Goal: Find specific page/section: Find specific page/section

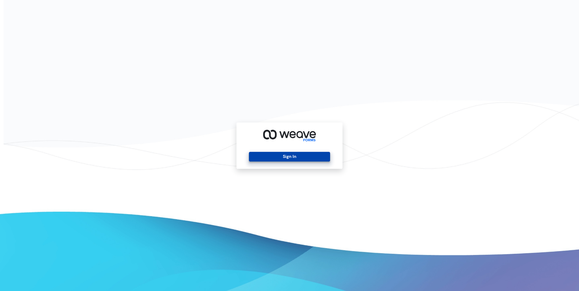
click at [270, 155] on button "Sign In" at bounding box center [289, 157] width 81 height 10
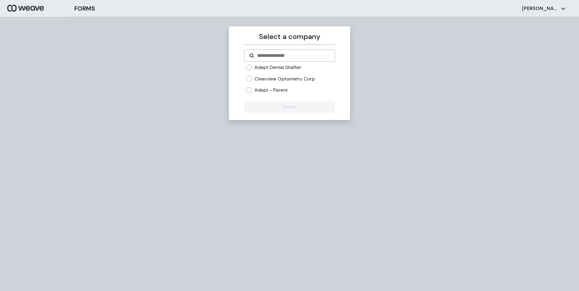
click at [258, 67] on label "Adept Dental Shafter" at bounding box center [277, 67] width 47 height 7
click at [278, 109] on button "Select" at bounding box center [289, 107] width 90 height 12
